Goal: Contribute content: Add original content to the website for others to see

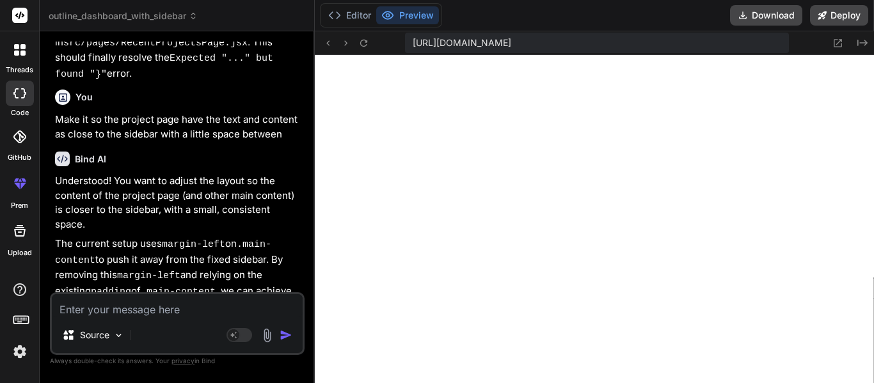
scroll to position [25162, 0]
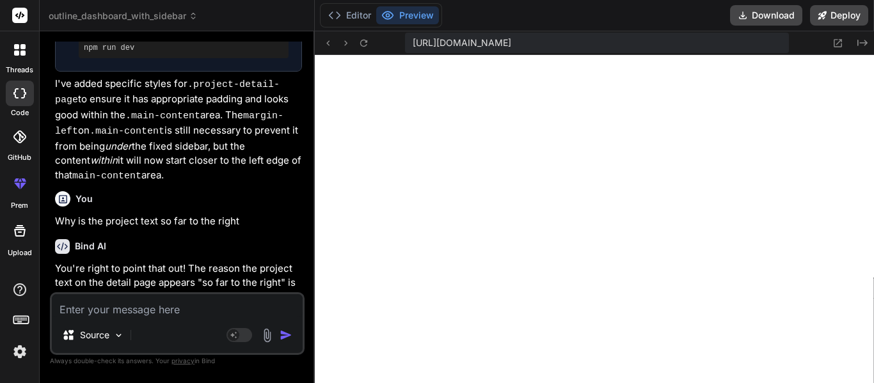
click at [162, 301] on textarea at bounding box center [177, 305] width 251 height 23
type textarea "M"
type textarea "x"
type textarea "Ma"
type textarea "x"
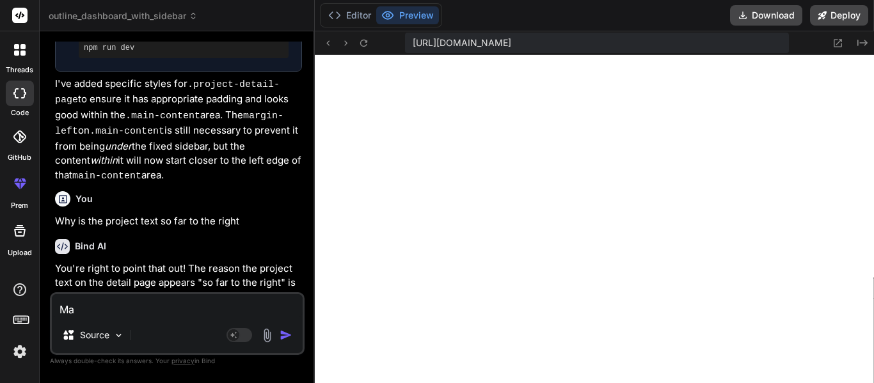
type textarea "Mak"
type textarea "x"
type textarea "Make"
type textarea "x"
type textarea "Make"
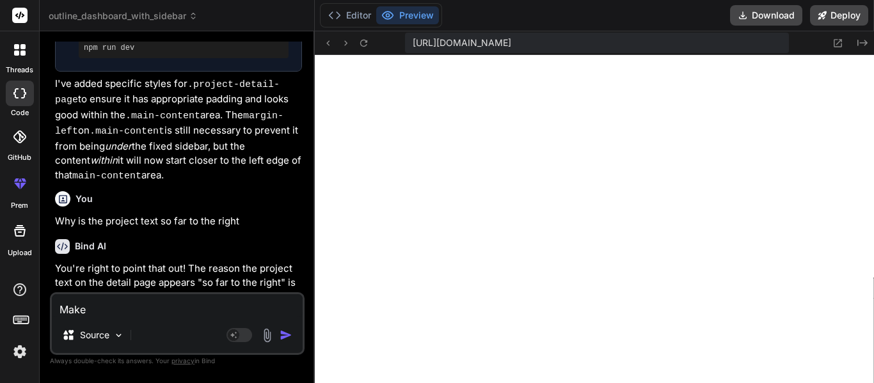
type textarea "x"
type textarea "Make t"
type textarea "x"
type textarea "Make th"
type textarea "x"
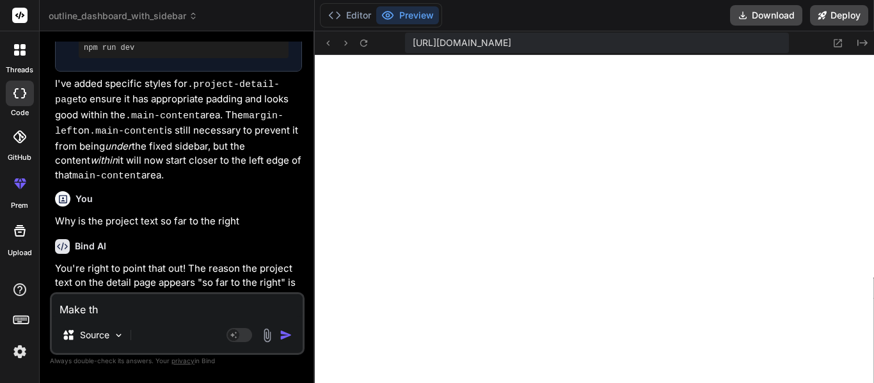
type textarea "Make the"
type textarea "x"
type textarea "Make the"
type textarea "x"
type textarea "Make the p"
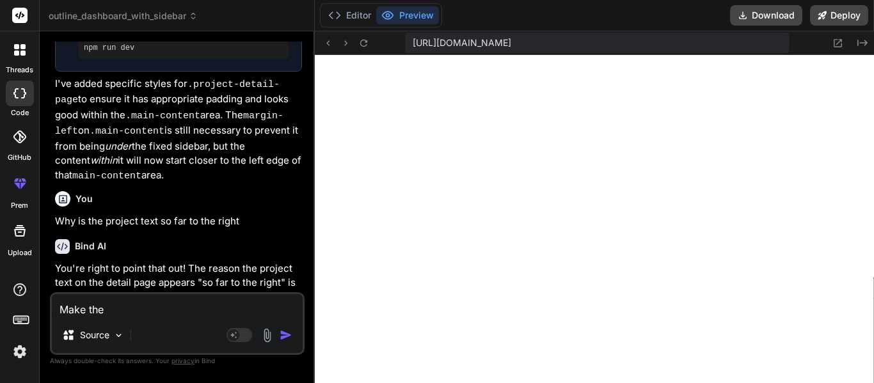
type textarea "x"
type textarea "Make the pr"
type textarea "x"
type textarea "Make the pro"
type textarea "x"
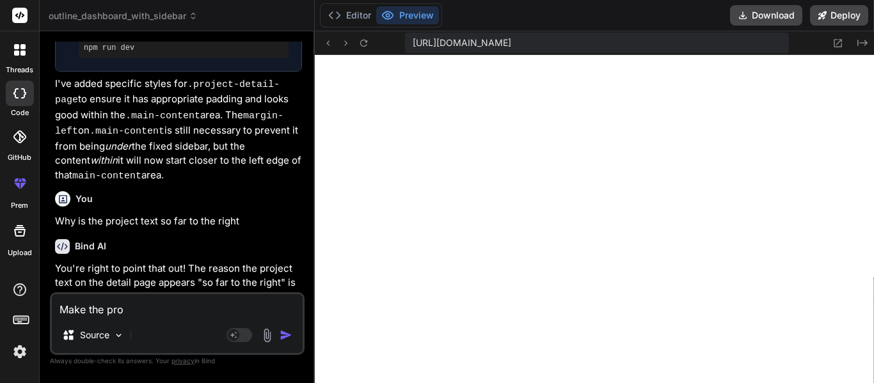
type textarea "Make the proh"
type textarea "x"
type textarea "Make the prohe"
type textarea "x"
type textarea "Make the proh"
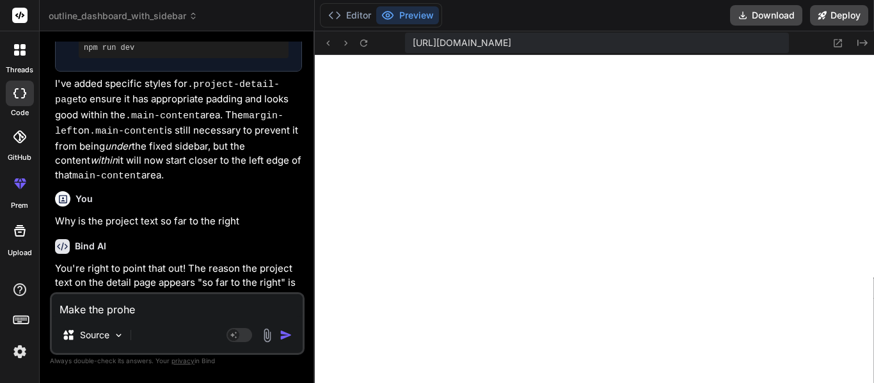
type textarea "x"
type textarea "Make the pro"
type textarea "x"
type textarea "Make the proj"
type textarea "x"
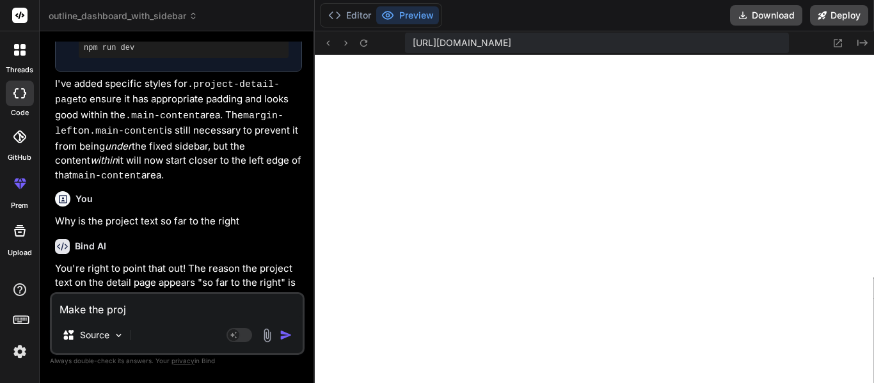
type textarea "Make the proje"
type textarea "x"
type textarea "Make the projec"
type textarea "x"
type textarea "Make the project"
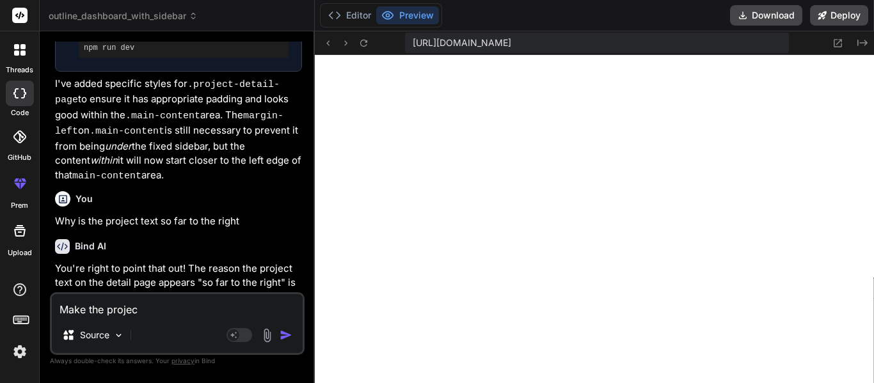
type textarea "x"
type textarea "Make the project"
type textarea "x"
type textarea "Make the project t"
type textarea "x"
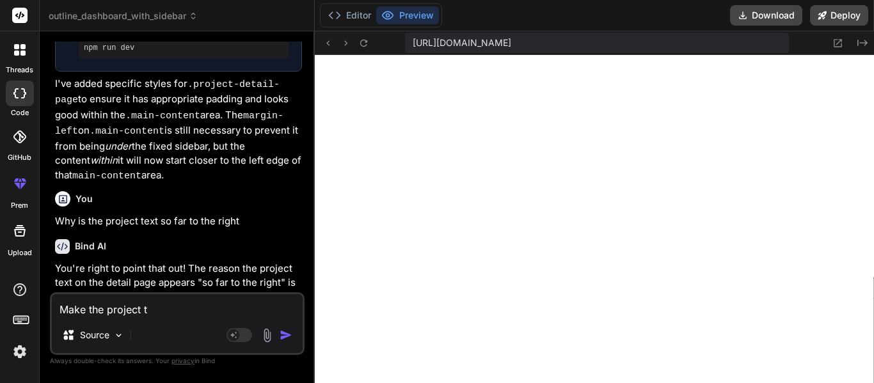
type textarea "Make the project te"
type textarea "x"
type textarea "Make the project tex"
type textarea "x"
type textarea "Make the project text"
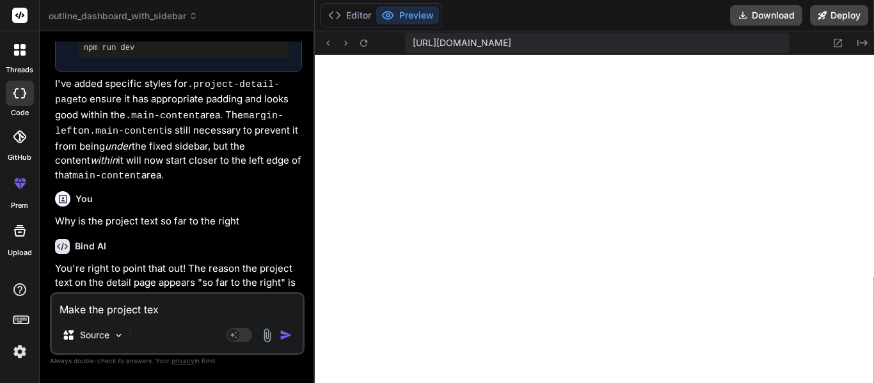
type textarea "x"
type textarea "Make the project text"
type textarea "x"
type textarea "Make the project text o"
type textarea "x"
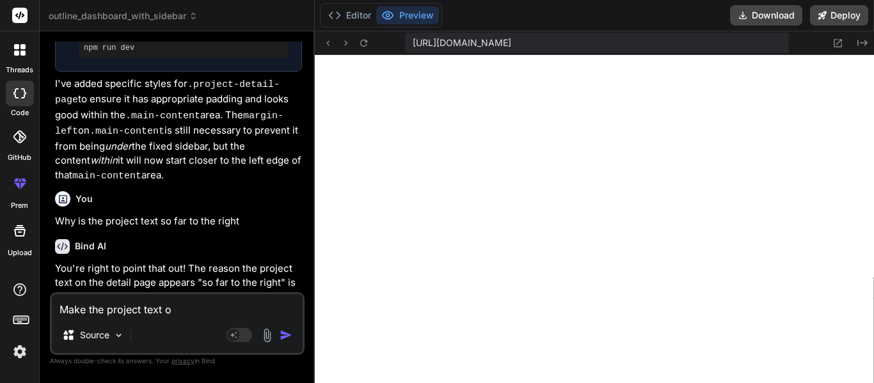
type textarea "Make the project text"
type textarea "x"
type textarea "Make the project text t"
type textarea "x"
type textarea "Make the project text to"
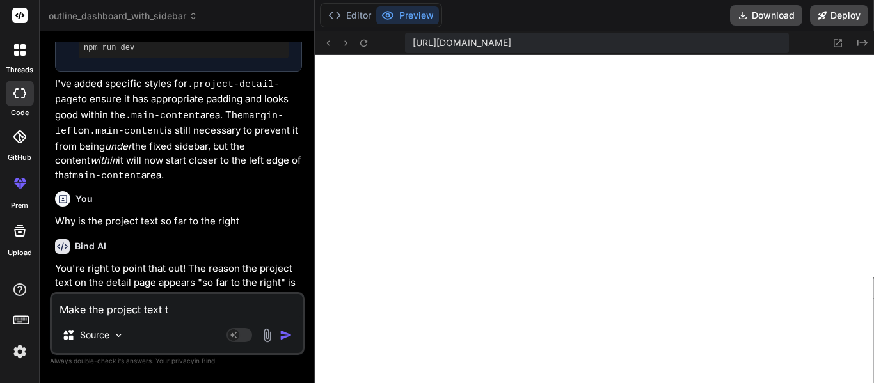
type textarea "x"
type textarea "Make the project text to"
type textarea "x"
type textarea "Make the project text to a"
type textarea "x"
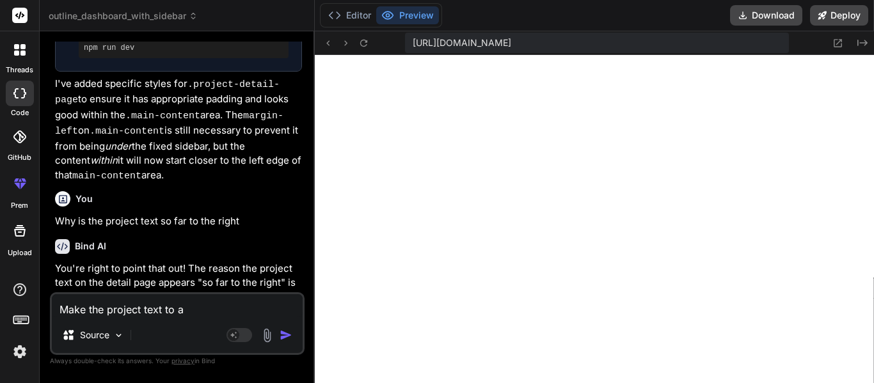
type textarea "Make the project text to a"
type textarea "x"
type textarea "Make the project text to a e"
type textarea "x"
type textarea "Make the project text to a"
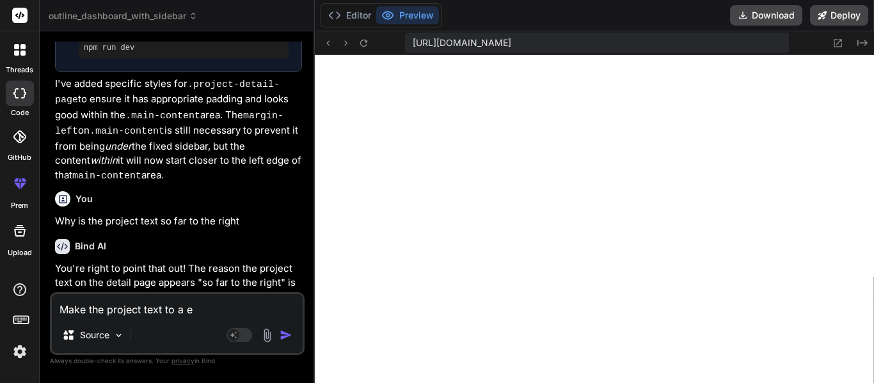
type textarea "x"
type textarea "Make the project text to a l"
type textarea "x"
type textarea "Make the project text to a le"
type textarea "x"
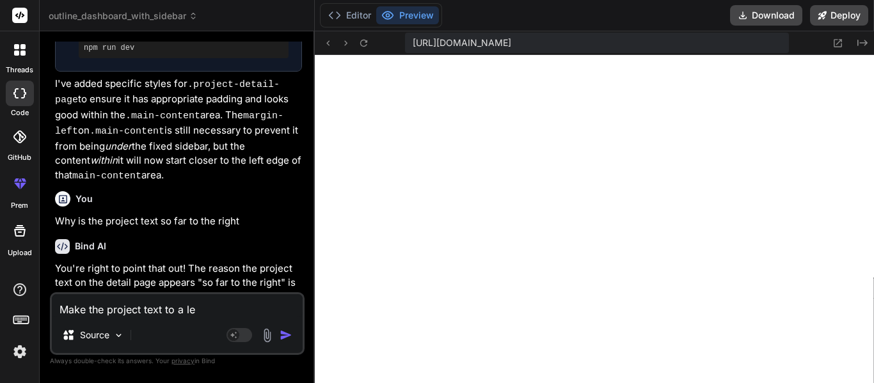
type textarea "Make the project text to a lef"
type textarea "x"
type textarea "Make the project text to a left"
type textarea "x"
type textarea "Make the project text to a left"
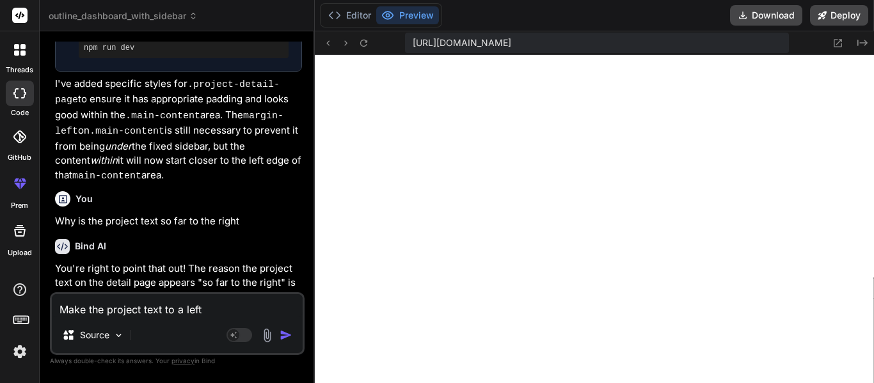
type textarea "x"
type textarea "Make the project text to a left s"
type textarea "x"
type textarea "Make the project text to a left si"
type textarea "x"
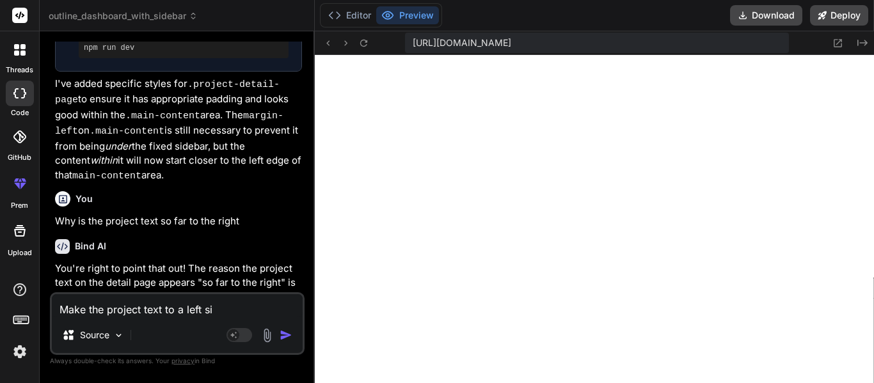
type textarea "Make the project text to a left sid"
type textarea "x"
type textarea "Make the project text to a left side"
type textarea "x"
type textarea "Make the project text to a left side"
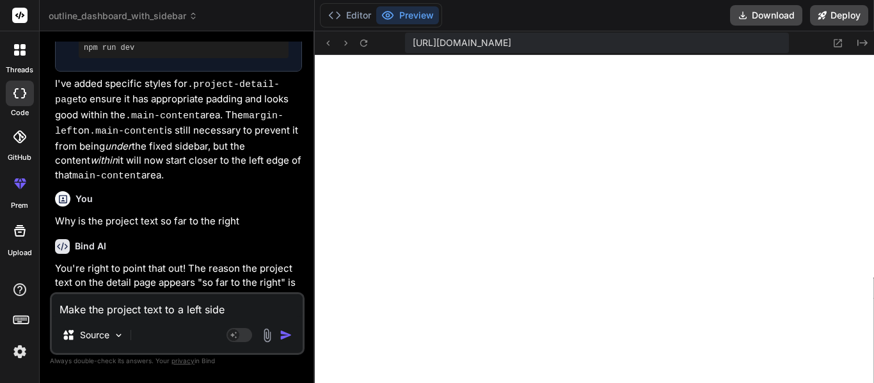
type textarea "x"
type textarea "Make the project text to a left side en"
type textarea "x"
type textarea "Make the project text to a left side ena"
type textarea "x"
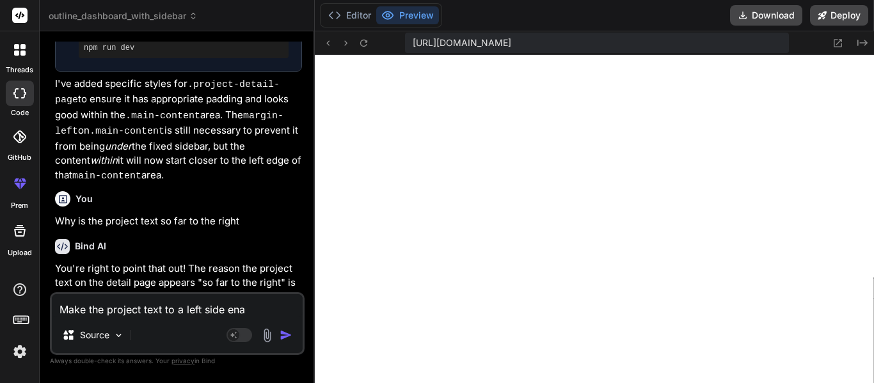
type textarea "Make the project text to a left side enar"
type textarea "x"
type textarea "Make the project text to a left side near"
type textarea "x"
type textarea "Make the project text to a left side near t"
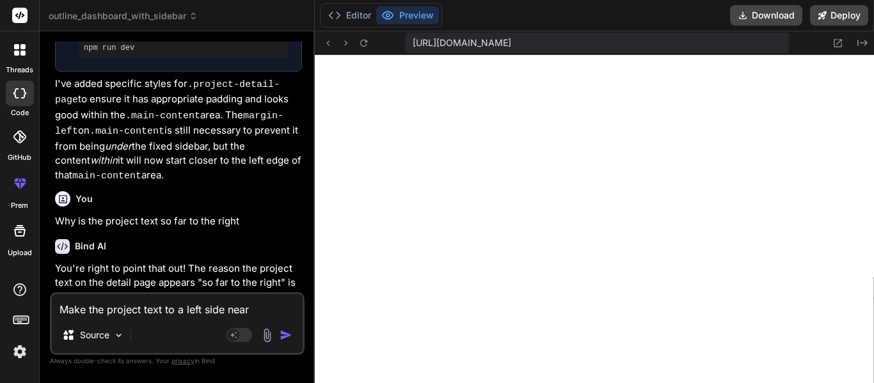
type textarea "x"
type textarea "Make the project text to a left side near th"
type textarea "x"
type textarea "Make the project text to a left side near the"
type textarea "x"
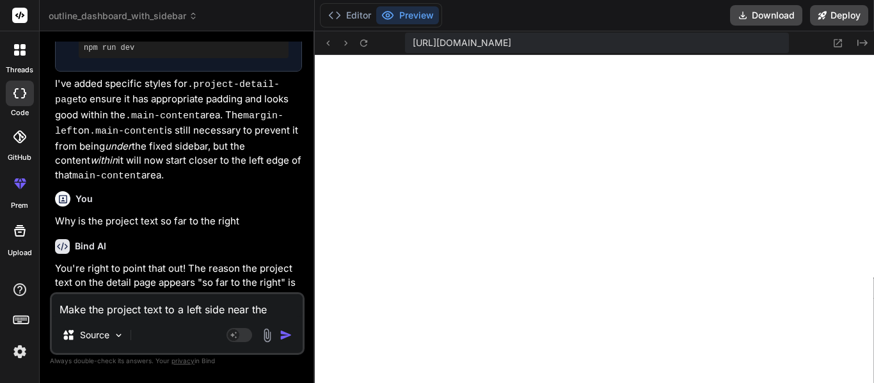
type textarea "Make the project text to a left side near the"
type textarea "x"
type textarea "Make the project text to a left side near the s"
type textarea "x"
type textarea "Make the project text to a left side near the si"
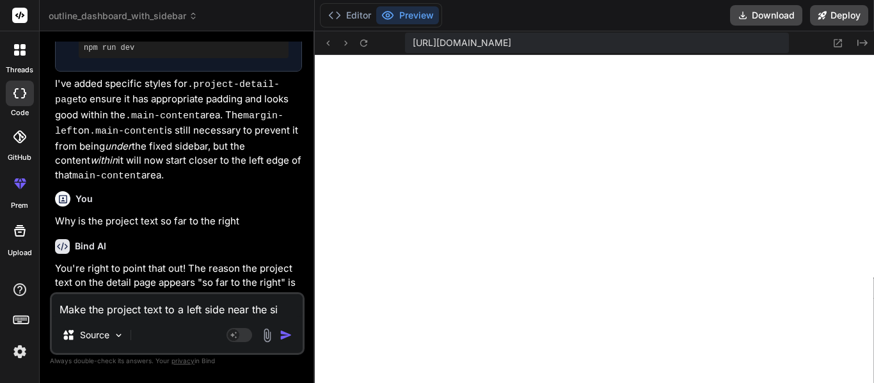
type textarea "x"
type textarea "Make the project text to a left side near the sid"
type textarea "x"
type textarea "Make the project text to a left side near the side"
type textarea "x"
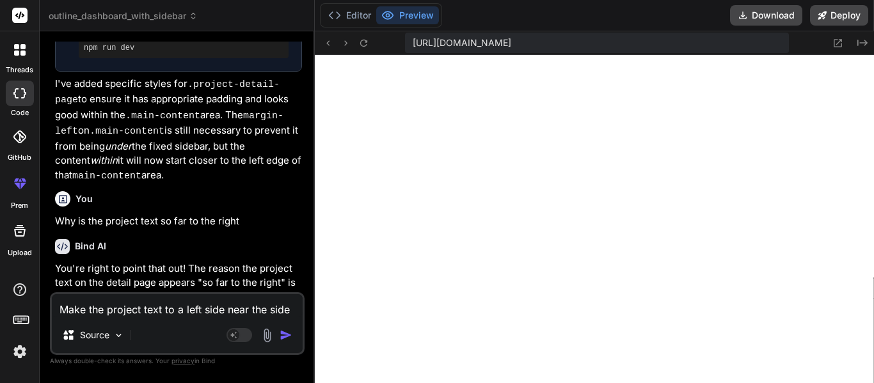
type textarea "Make the project text to a left side near the sideb"
type textarea "x"
type textarea "Make the project text to a left side near the [GEOGRAPHIC_DATA]"
type textarea "x"
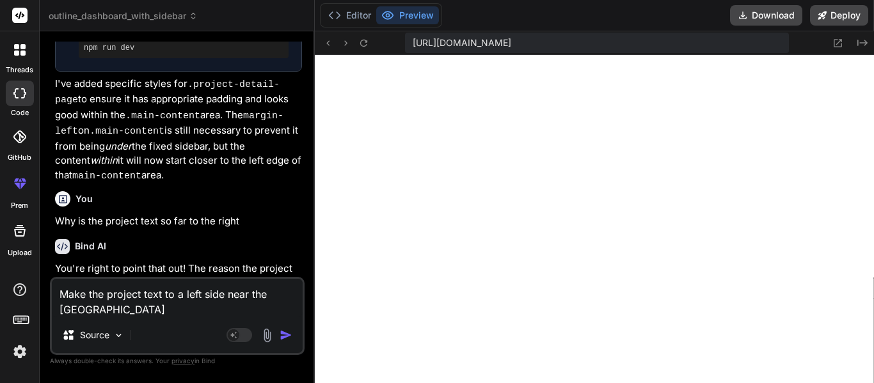
type textarea "Make the project text to a left side near the sidebar"
type textarea "x"
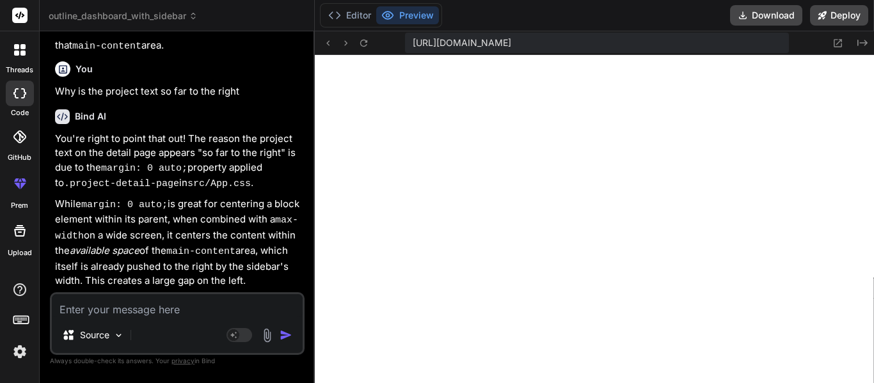
scroll to position [25295, 0]
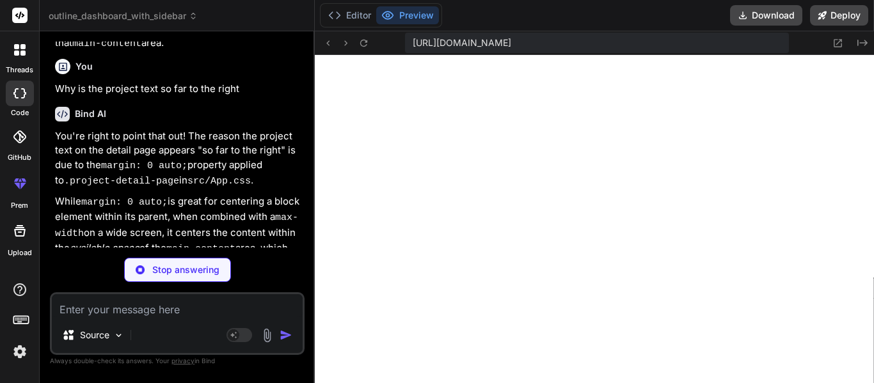
type textarea "x"
type textarea "Back to Dashboard </button> </div> ); }; export default ProjectDetailPage;"
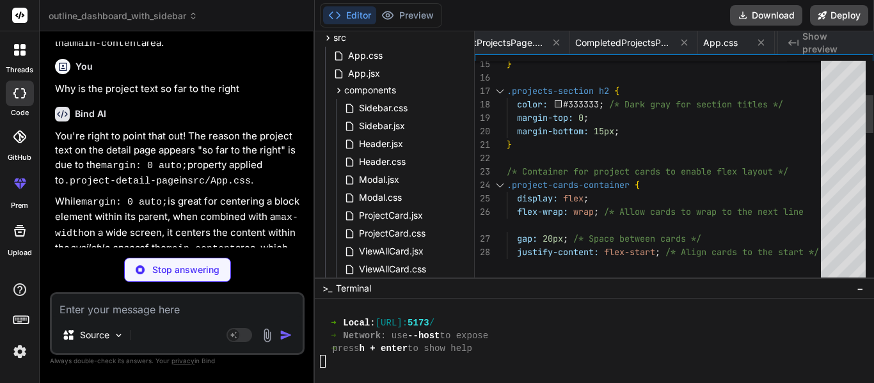
type textarea "x"
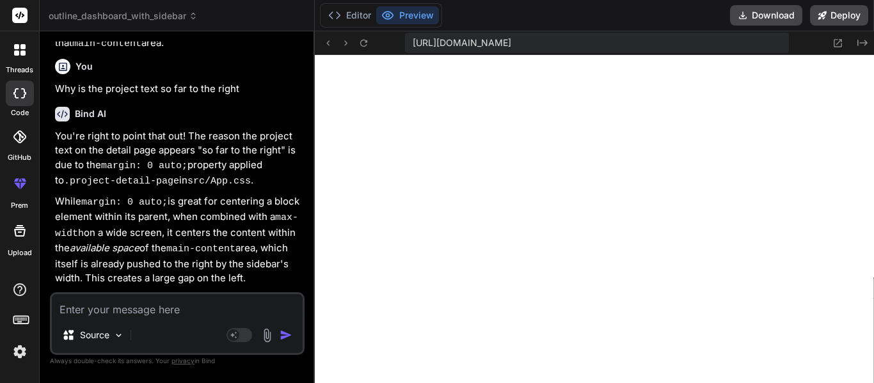
scroll to position [0, 2191]
click at [129, 307] on textarea at bounding box center [177, 305] width 251 height 23
type textarea "M"
type textarea "x"
type textarea "Ma"
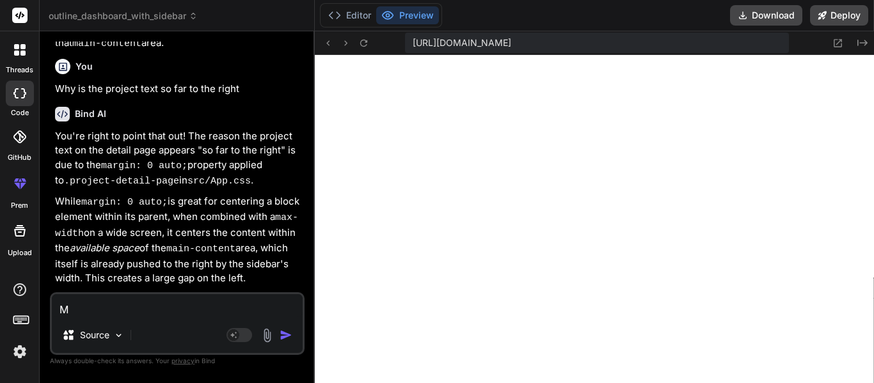
type textarea "x"
type textarea "Mak"
type textarea "x"
type textarea "Make"
type textarea "x"
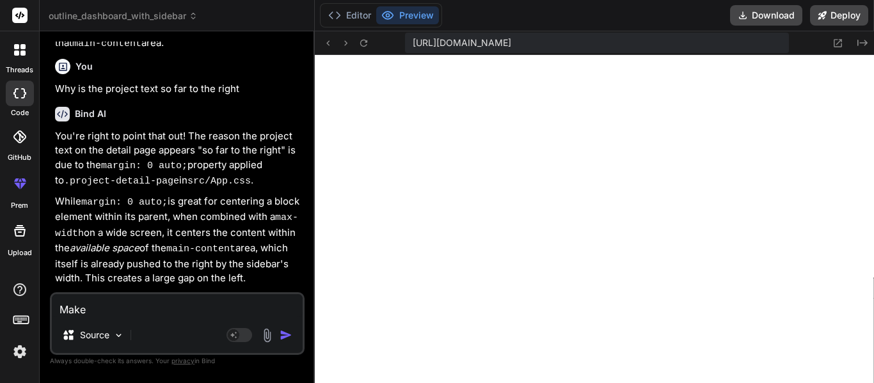
type textarea "Make"
type textarea "x"
type textarea "Make i"
type textarea "x"
type textarea "Make it"
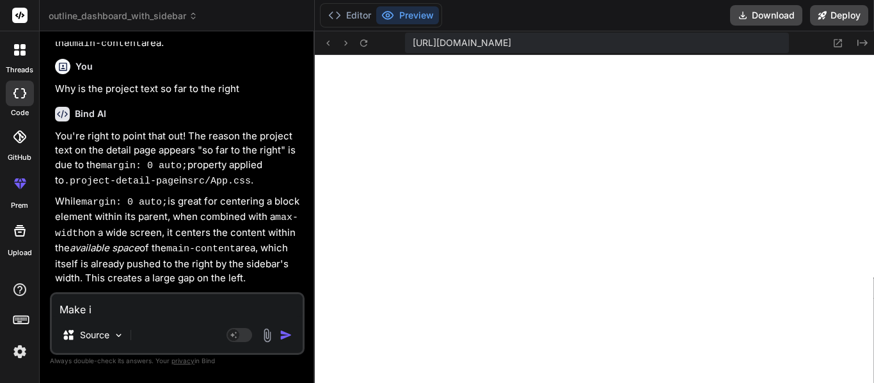
type textarea "x"
type textarea "Make it"
type textarea "x"
type textarea "Make it s"
type textarea "x"
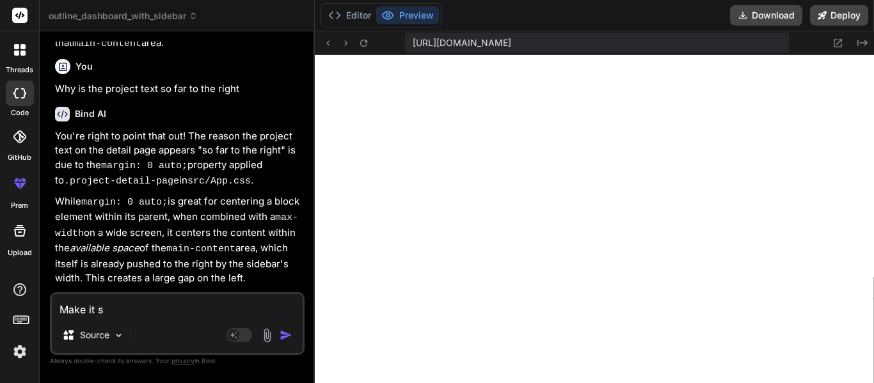
type textarea "Make it so"
type textarea "x"
type textarea "Make it so"
type textarea "x"
type textarea "Make it so w"
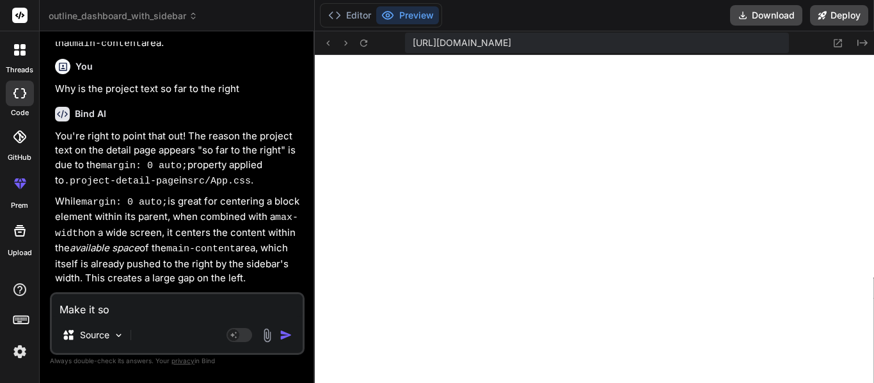
type textarea "x"
type textarea "Make it so"
type textarea "x"
type textarea "Make it so"
type textarea "x"
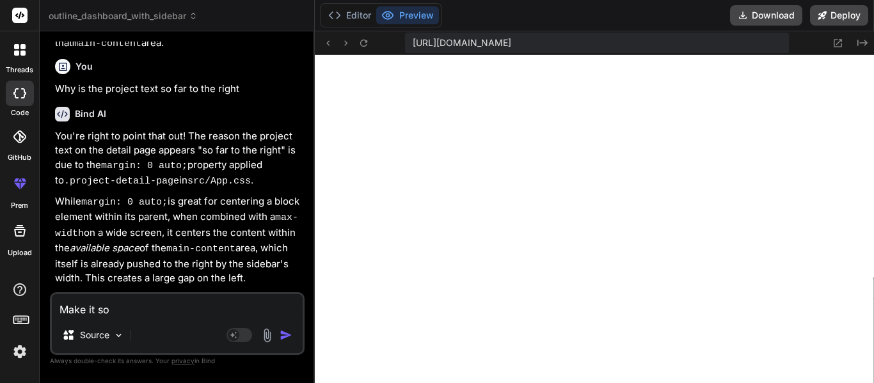
type textarea "Make it so,"
type textarea "x"
type textarea "Make it so,"
type textarea "x"
type textarea "Make it so, w"
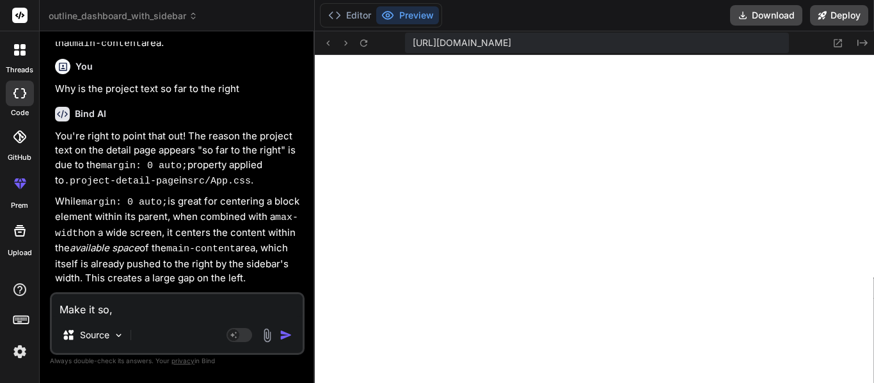
type textarea "x"
type textarea "Make it so, wh"
type textarea "x"
type textarea "Make it so, whe"
type textarea "x"
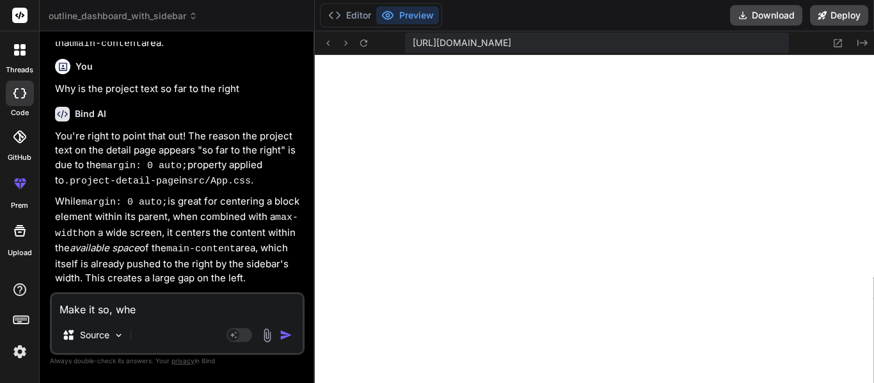
type textarea "Make it so, when"
type textarea "x"
type textarea "Make it so, when"
type textarea "x"
type textarea "Make it so, when y"
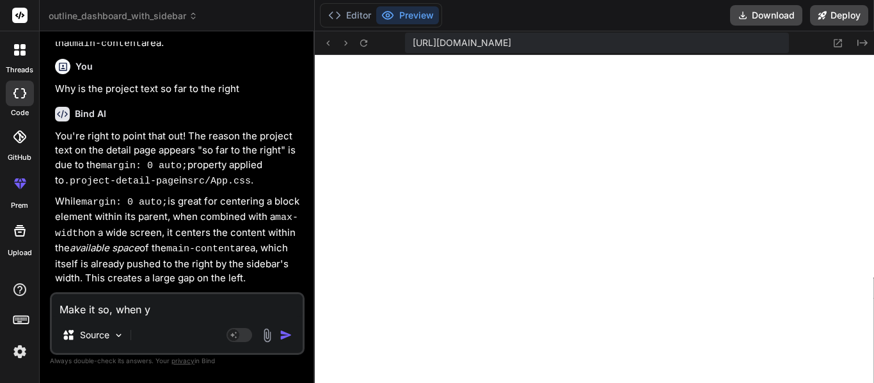
type textarea "x"
type textarea "Make it so, when yo"
type textarea "x"
type textarea "Make it so, when you"
type textarea "x"
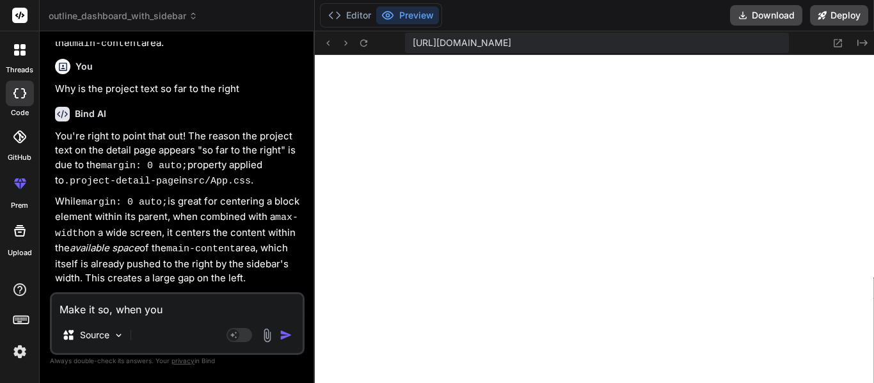
type textarea "Make it so, when you"
type textarea "x"
type textarea "Make it so, when you c"
type textarea "x"
type textarea "Make it so, when you cl"
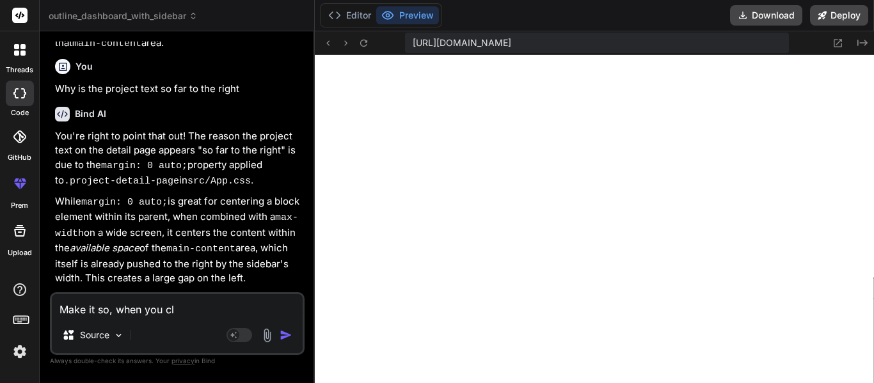
type textarea "x"
type textarea "Make it so, when you cli"
type textarea "x"
type textarea "Make it so, when you clic"
type textarea "x"
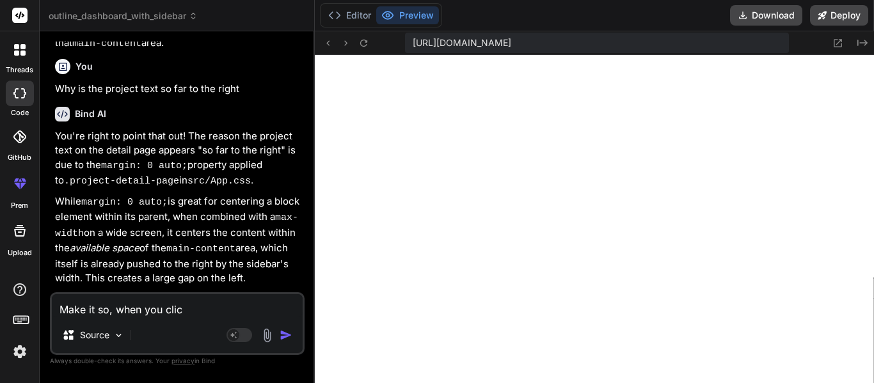
type textarea "Make it so, when you click"
type textarea "x"
type textarea "Make it so, when you click"
type textarea "x"
type textarea "Make it so, when you click a"
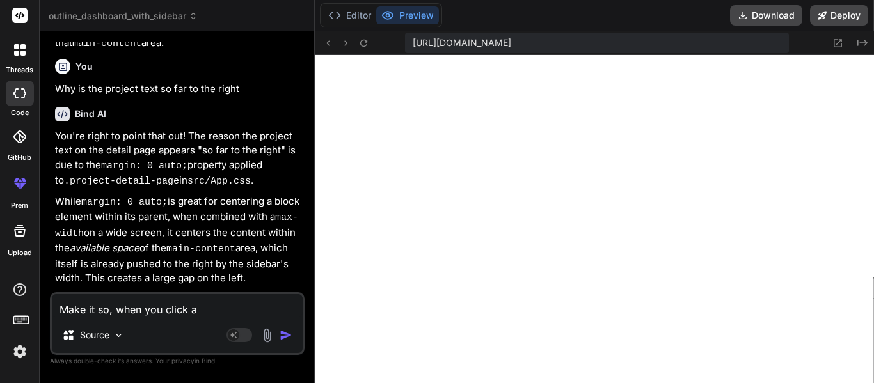
type textarea "x"
type textarea "Make it so, when you click a"
type textarea "x"
type textarea "Make it so, when you click a p"
type textarea "x"
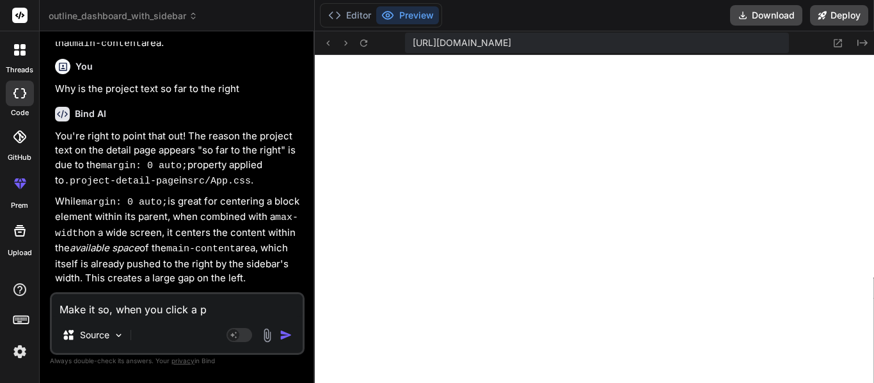
type textarea "Make it so, when you click a pr"
type textarea "x"
type textarea "Make it so, when you click a pro"
type textarea "x"
type textarea "Make it so, when you click a proj"
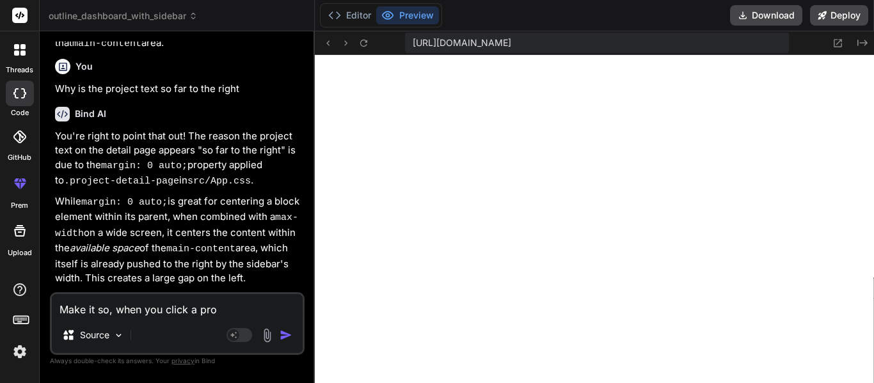
type textarea "x"
type textarea "Make it so, when you click a proje"
type textarea "x"
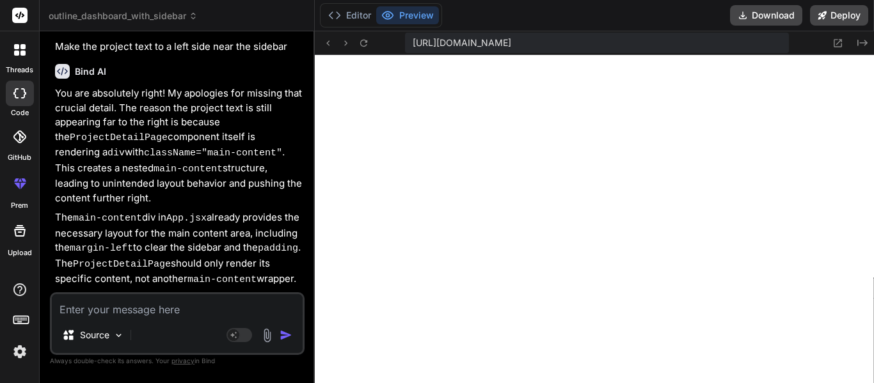
scroll to position [0, 1961]
click at [114, 308] on textarea at bounding box center [177, 305] width 251 height 23
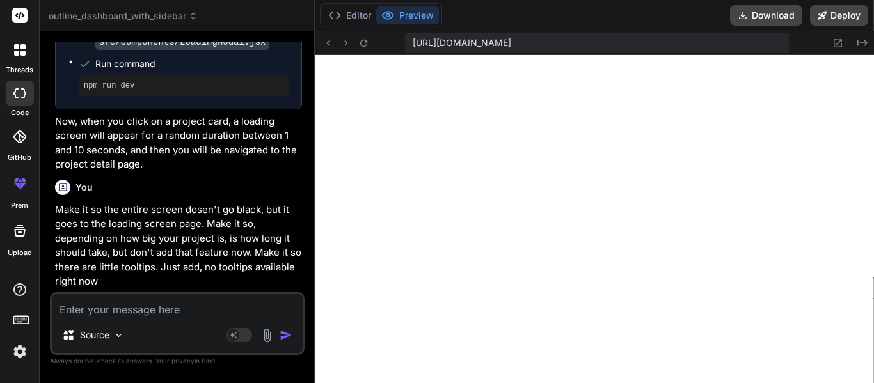
scroll to position [27151, 0]
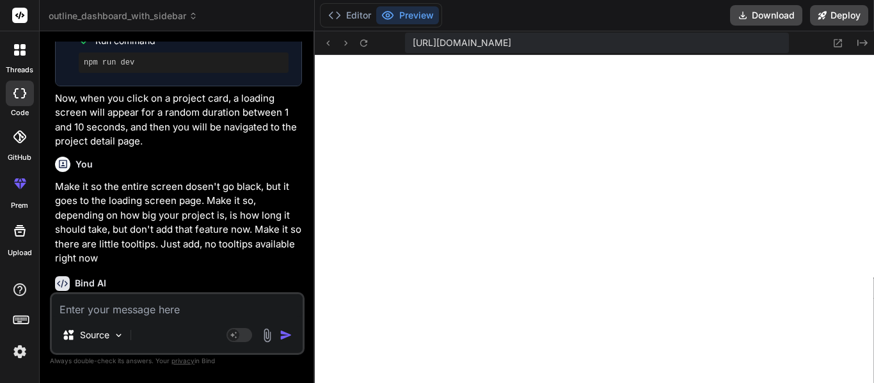
click at [140, 304] on textarea at bounding box center [177, 305] width 251 height 23
